Goal: Navigation & Orientation: Understand site structure

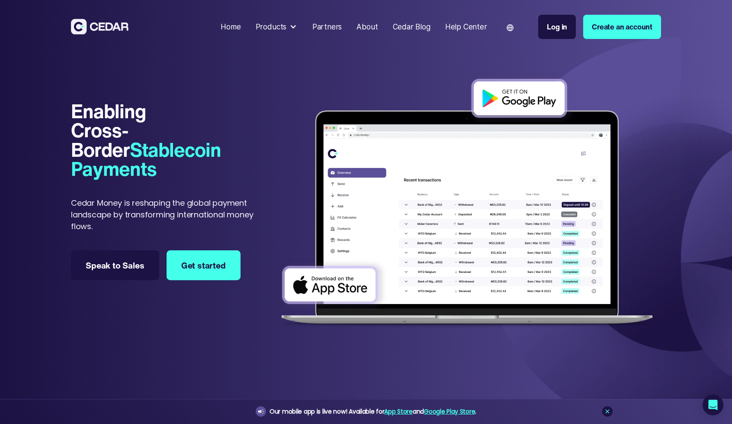
click at [461, 186] on img at bounding box center [467, 203] width 388 height 264
click at [379, 213] on img at bounding box center [467, 203] width 388 height 264
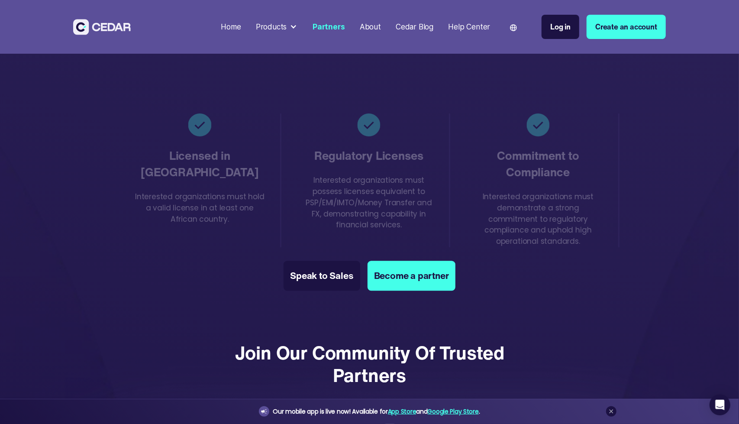
scroll to position [1361, 0]
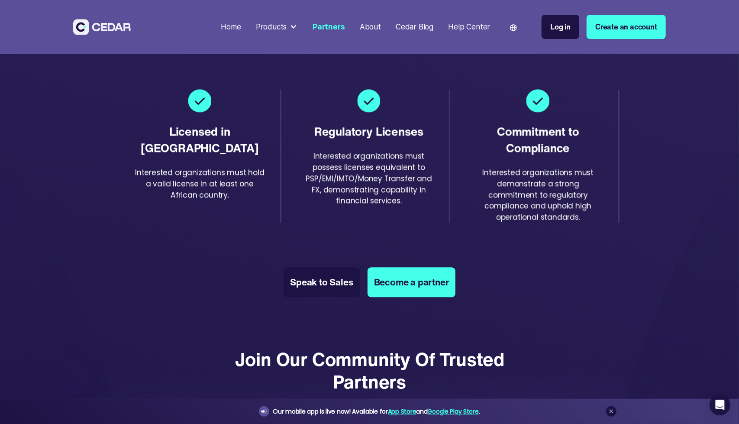
click at [96, 22] on img at bounding box center [102, 27] width 58 height 16
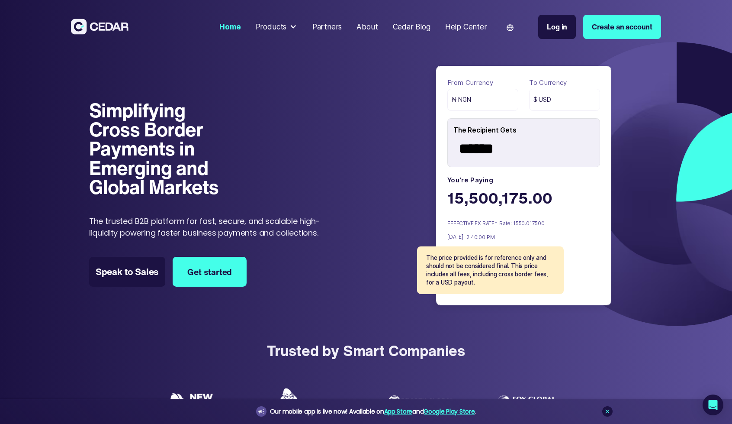
click at [335, 26] on div "Partners" at bounding box center [327, 26] width 30 height 11
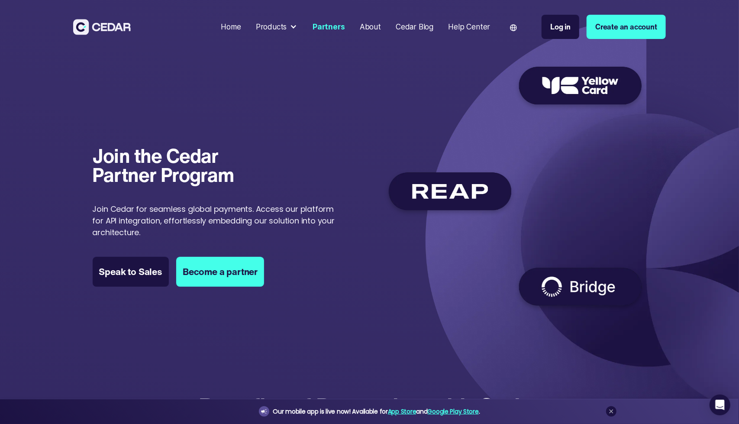
click at [293, 24] on div at bounding box center [293, 26] width 7 height 7
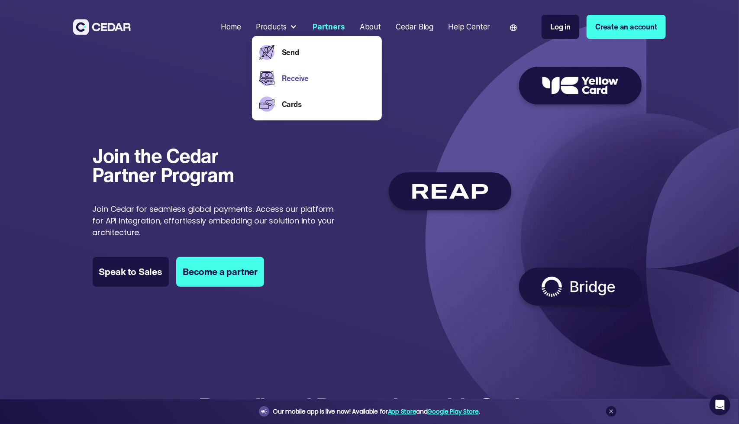
click at [296, 81] on link "Receive" at bounding box center [328, 78] width 93 height 11
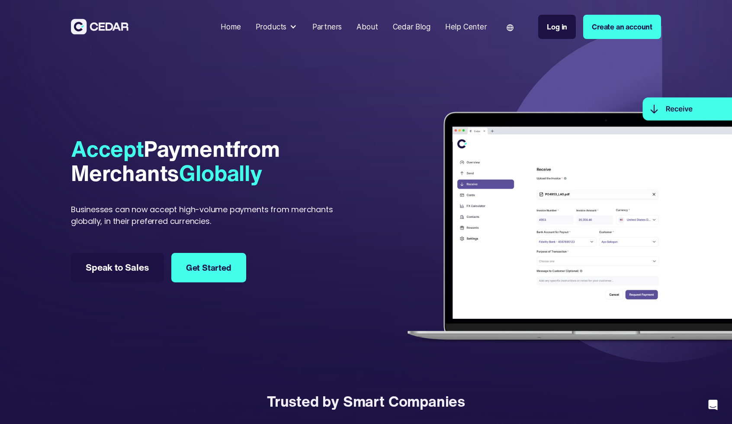
click at [294, 25] on div at bounding box center [293, 26] width 7 height 7
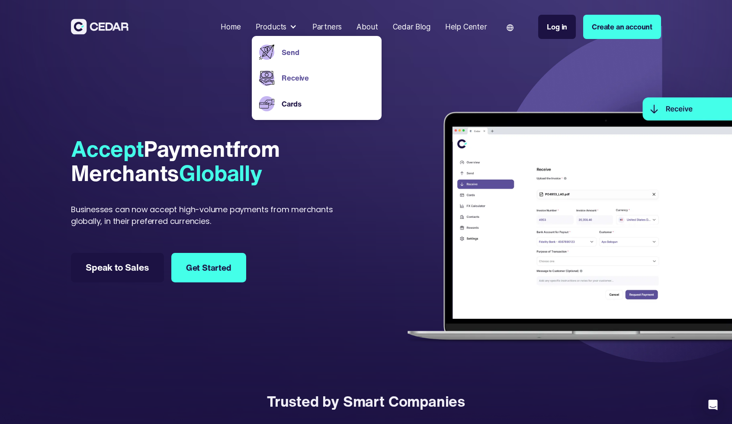
click at [296, 53] on link "Send" at bounding box center [328, 52] width 92 height 11
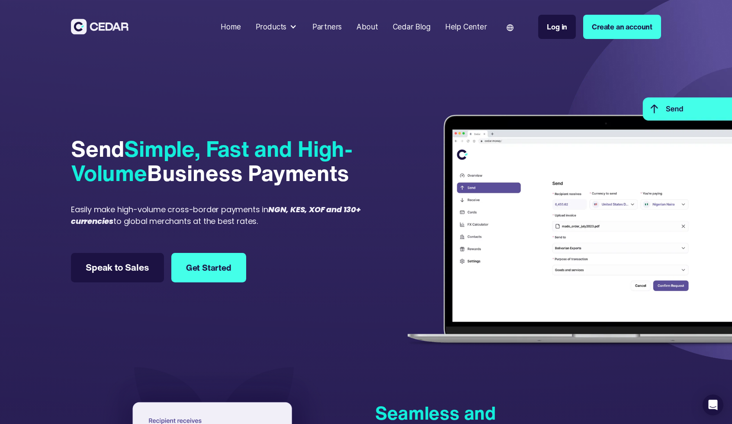
click at [288, 30] on div "Products" at bounding box center [276, 27] width 49 height 19
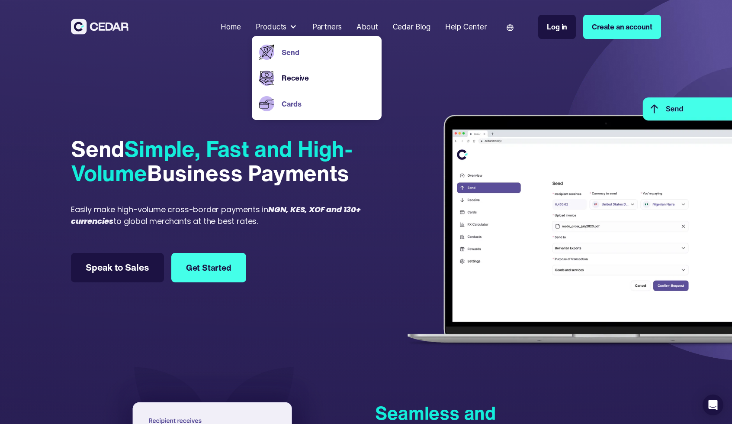
click at [290, 104] on link "Cards" at bounding box center [328, 103] width 92 height 11
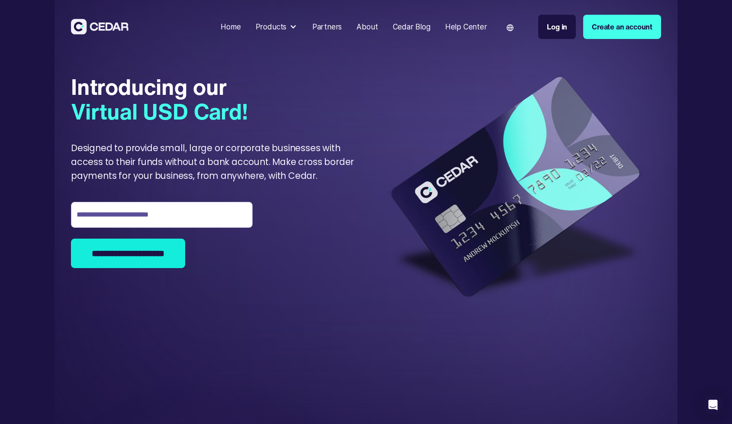
click at [230, 25] on div "Home" at bounding box center [231, 26] width 20 height 11
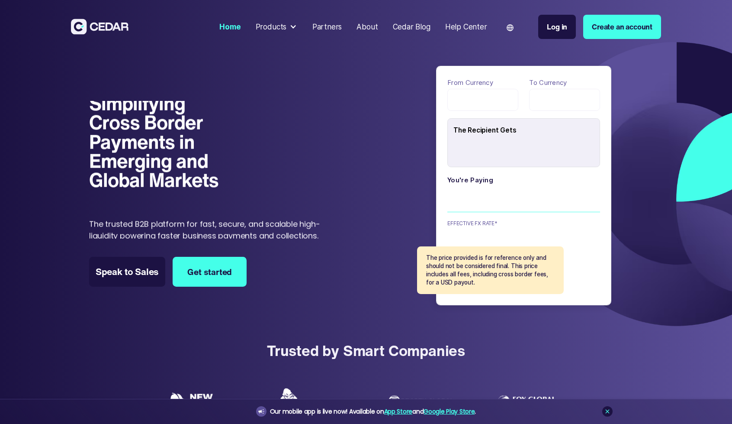
type input "******"
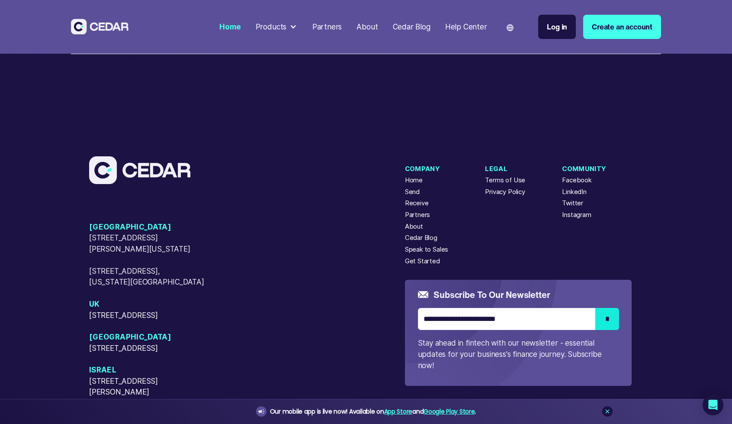
scroll to position [3930, 0]
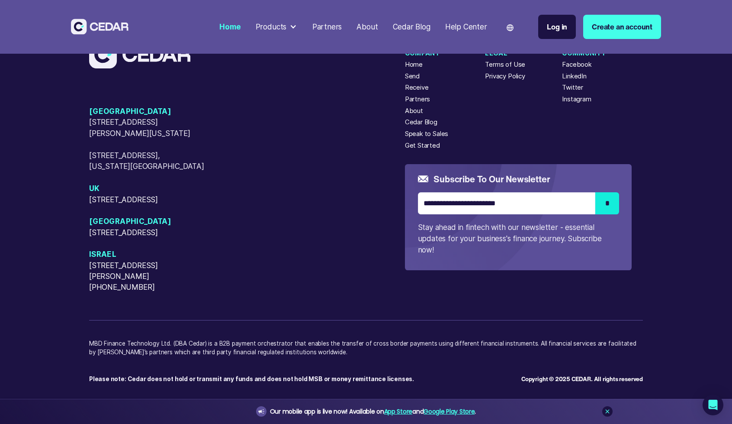
click at [281, 28] on div "Products" at bounding box center [271, 26] width 31 height 11
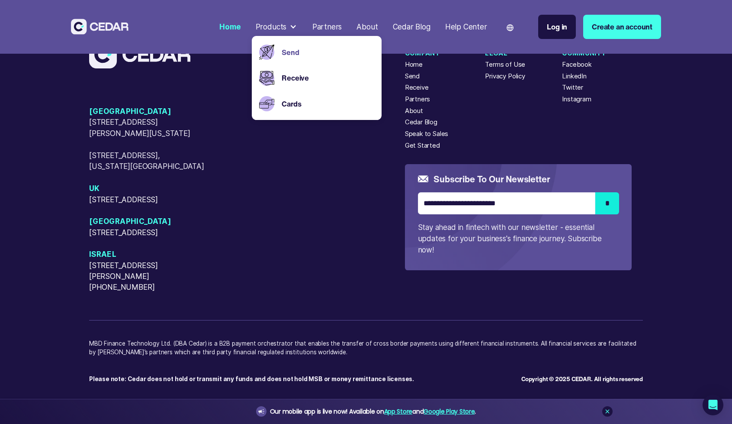
drag, startPoint x: 281, startPoint y: 50, endPoint x: 288, endPoint y: 51, distance: 7.0
click at [288, 51] on div "Send" at bounding box center [326, 52] width 96 height 26
click at [288, 51] on link "Send" at bounding box center [328, 52] width 92 height 11
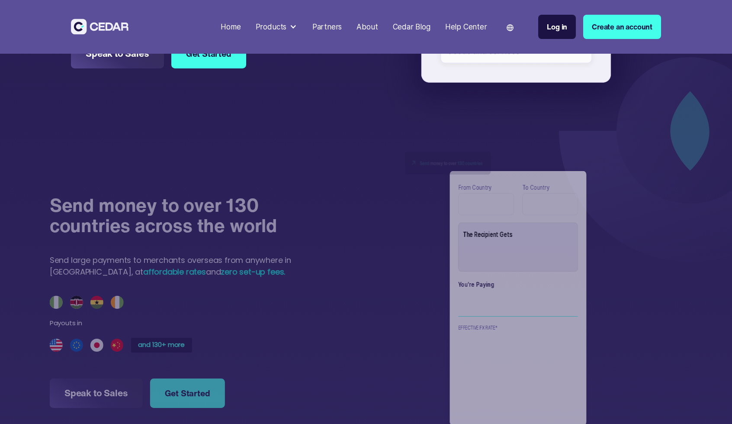
type input "******"
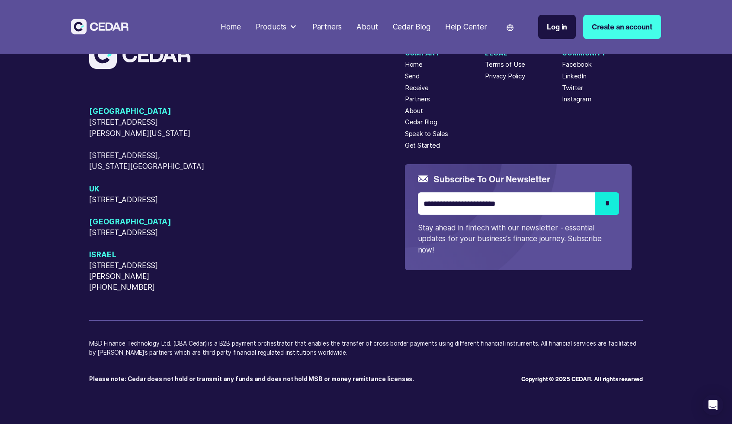
scroll to position [2853, 0]
click at [280, 25] on div "Products" at bounding box center [271, 26] width 31 height 11
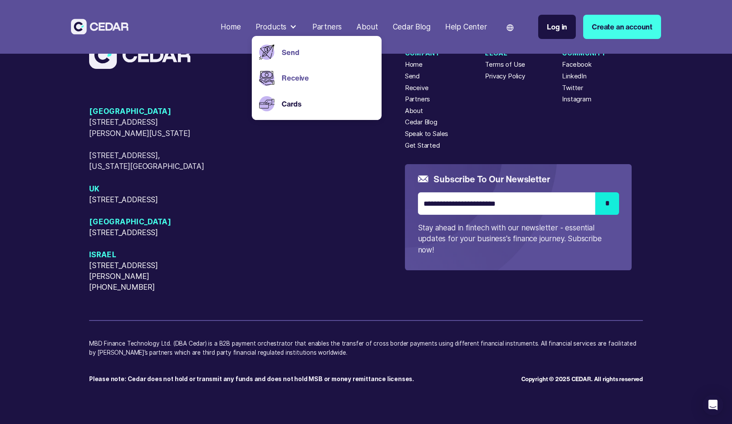
click at [287, 77] on link "Receive" at bounding box center [328, 77] width 92 height 11
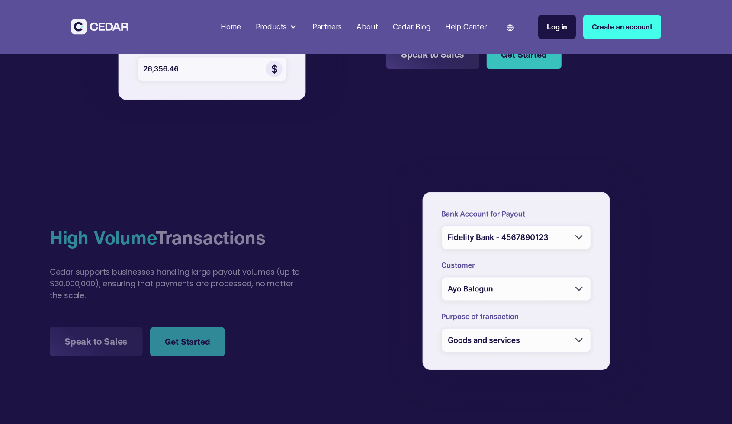
type input "******"
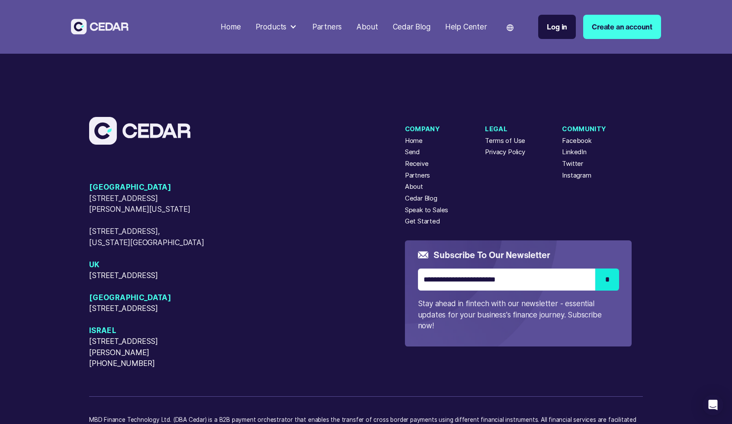
scroll to position [2882, 0]
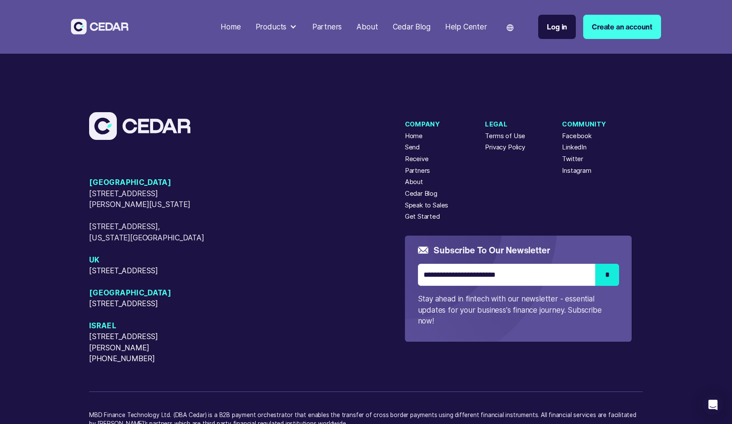
click at [293, 23] on div at bounding box center [293, 26] width 7 height 7
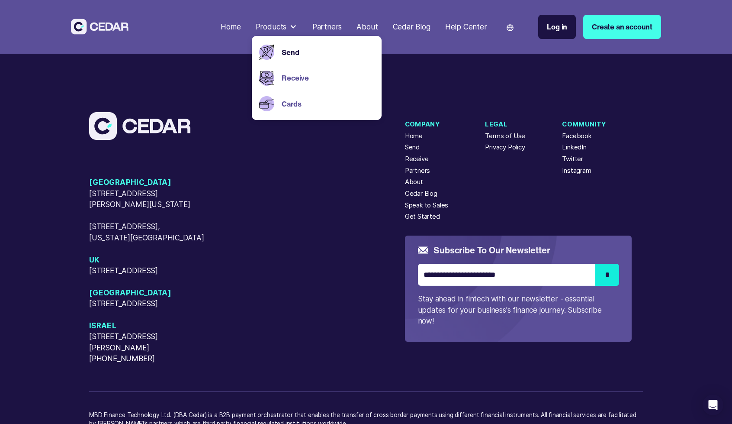
click at [293, 105] on link "Cards" at bounding box center [328, 103] width 92 height 11
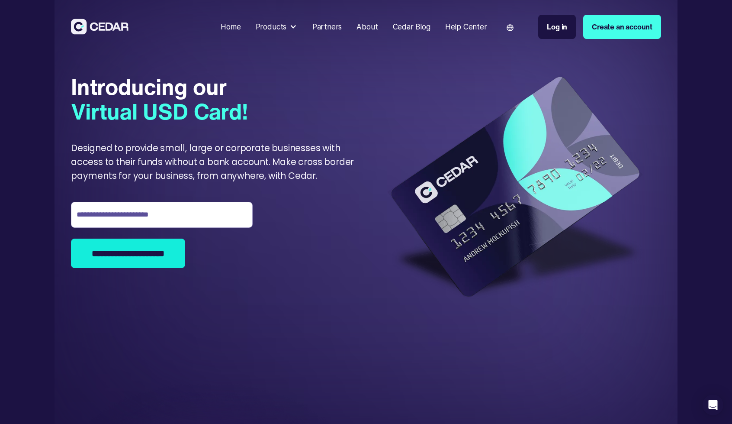
click at [329, 31] on div "Partners" at bounding box center [327, 26] width 30 height 11
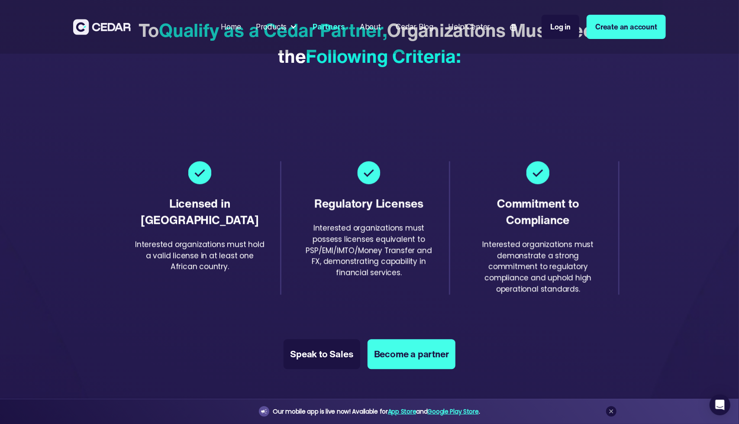
scroll to position [1248, 0]
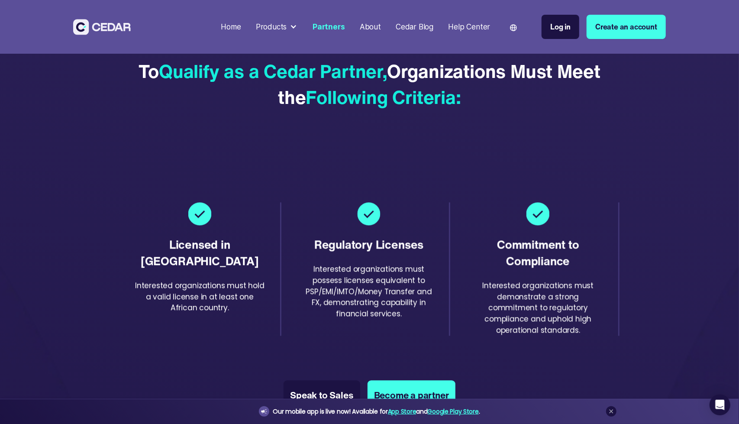
click at [373, 29] on div "About" at bounding box center [370, 26] width 21 height 11
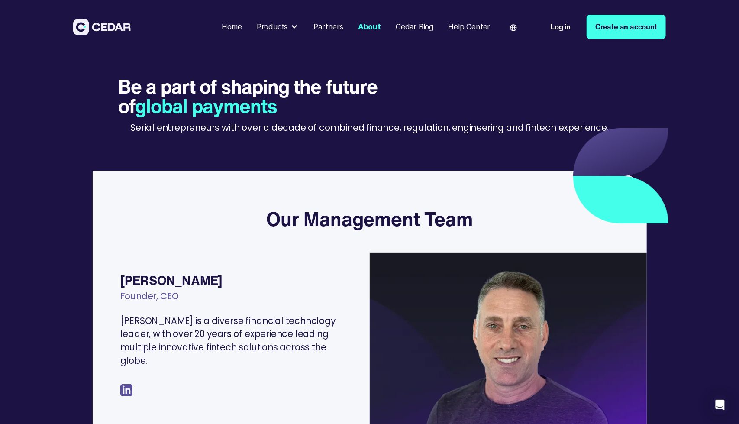
click at [235, 25] on div "Home" at bounding box center [232, 26] width 20 height 11
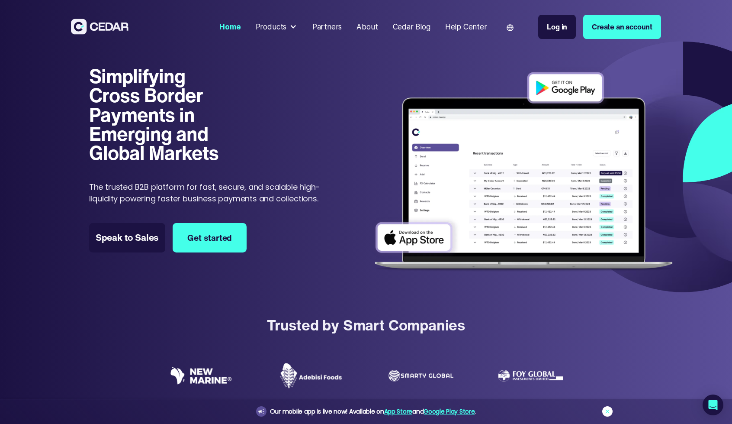
click at [608, 412] on icon at bounding box center [608, 411] width 4 height 4
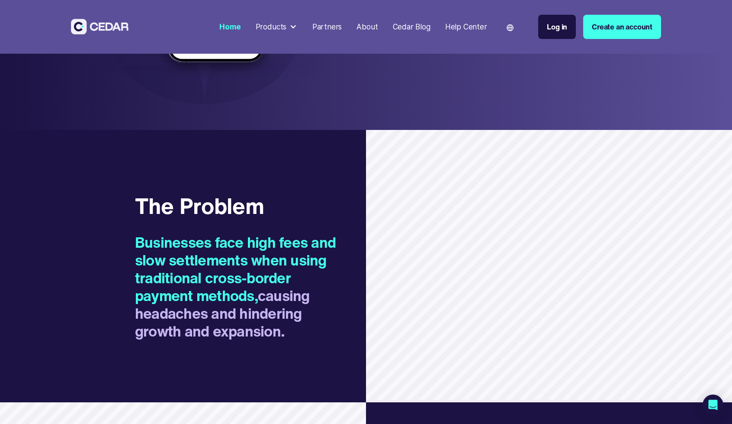
scroll to position [285, 0]
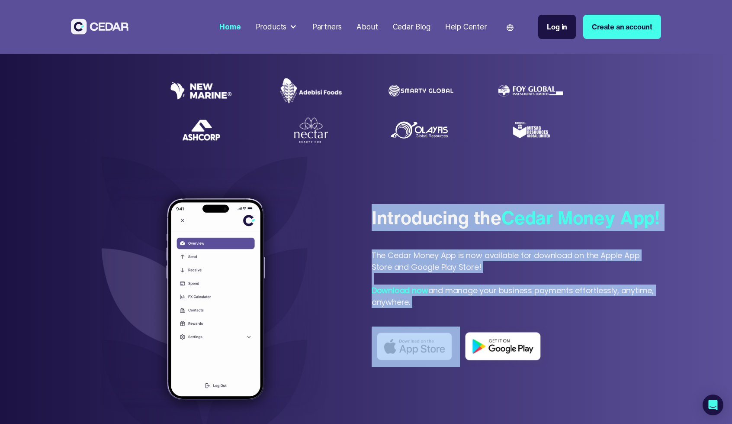
drag, startPoint x: 369, startPoint y: 217, endPoint x: 435, endPoint y: 421, distance: 214.2
click at [435, 412] on div "Introducing the Cedar Money App! The Cedar Money App is now available for downl…" at bounding box center [366, 308] width 590 height 207
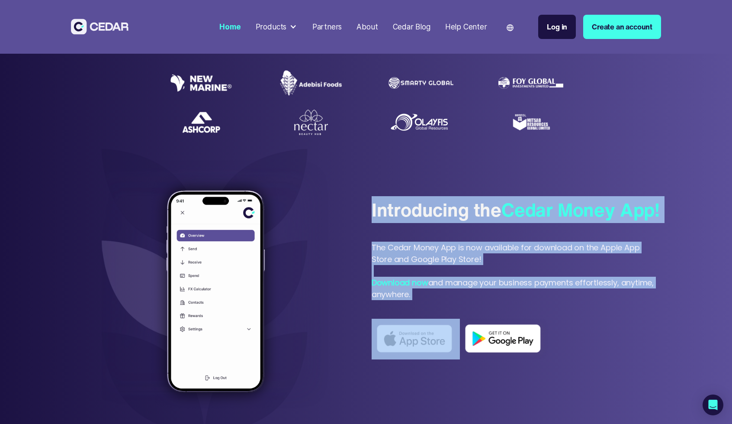
click at [421, 332] on div "Introducing the Cedar Money App! The Cedar Money App is now available for downl…" at bounding box center [517, 291] width 290 height 188
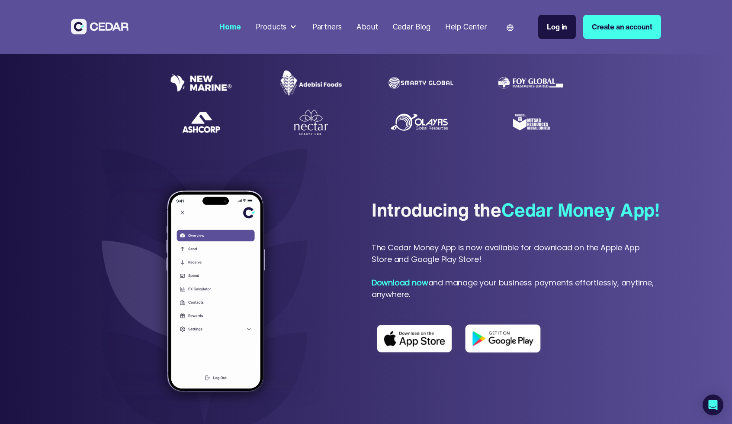
click at [409, 300] on div "The Cedar Money App is now available for download on the Apple App Store and Go…" at bounding box center [517, 271] width 290 height 58
click at [413, 300] on div "The Cedar Money App is now available for download on the Apple App Store and Go…" at bounding box center [517, 271] width 290 height 58
drag, startPoint x: 413, startPoint y: 321, endPoint x: 368, endPoint y: 207, distance: 122.4
click at [368, 207] on div "Introducing the Cedar Money App! The Cedar Money App is now available for downl…" at bounding box center [366, 300] width 590 height 207
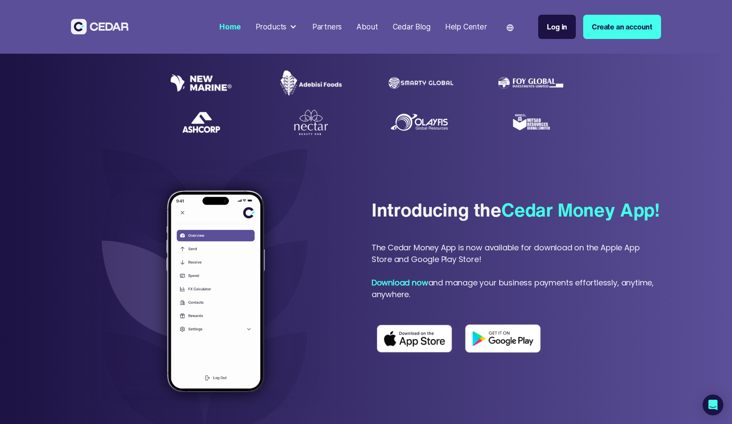
click at [427, 187] on section "Introducing the Cedar Money App! The Cedar Money App is now available for downl…" at bounding box center [366, 300] width 732 height 317
